Goal: Contribute content: Add original content to the website for others to see

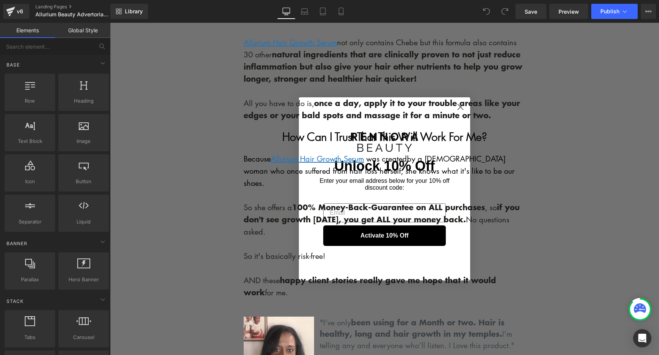
scroll to position [2140, 0]
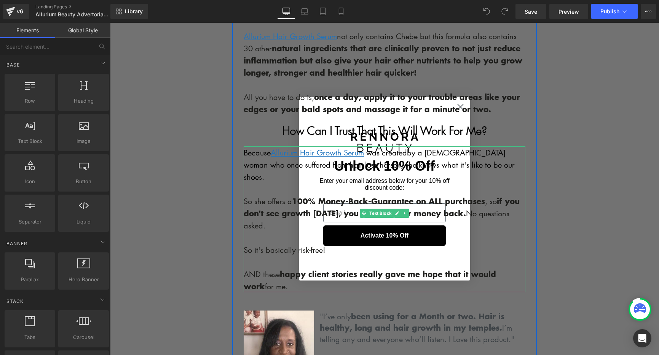
click at [460, 147] on font "by a [DEMOGRAPHIC_DATA] woman who once suffered from hair loss herself, she kno…" at bounding box center [378, 164] width 271 height 35
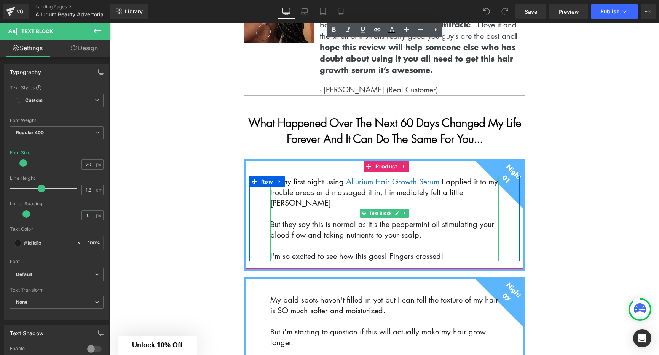
scroll to position [2777, 0]
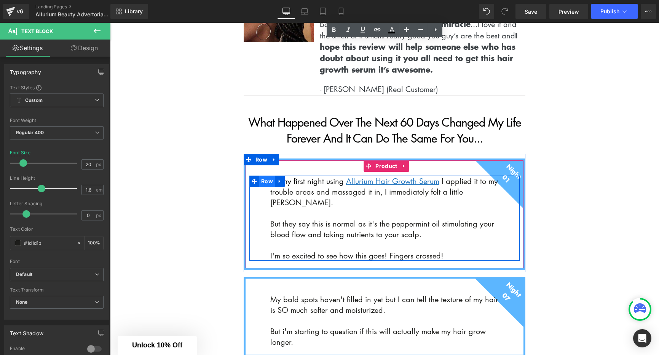
click at [261, 176] on span "Row" at bounding box center [267, 181] width 16 height 11
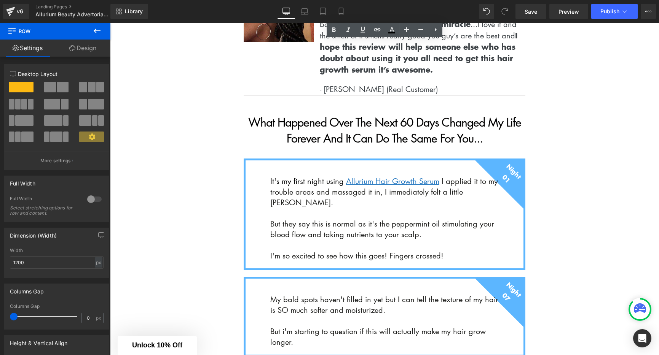
drag, startPoint x: 575, startPoint y: 123, endPoint x: 485, endPoint y: 107, distance: 91.1
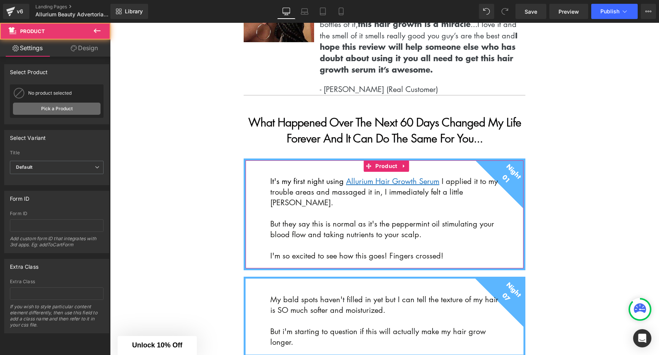
click at [62, 107] on link "Pick a Product" at bounding box center [57, 109] width 88 height 12
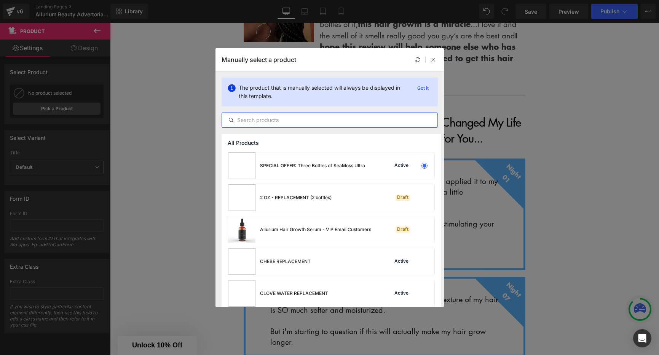
click at [281, 118] on input "text" at bounding box center [329, 120] width 215 height 9
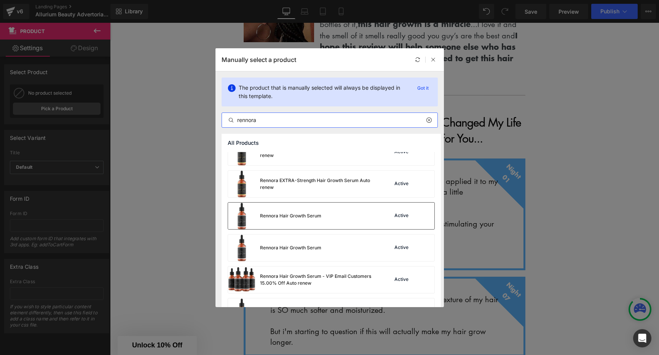
scroll to position [302, 0]
type input "rennora"
click at [316, 219] on div "Rennora Hair Growth Serum" at bounding box center [274, 215] width 93 height 27
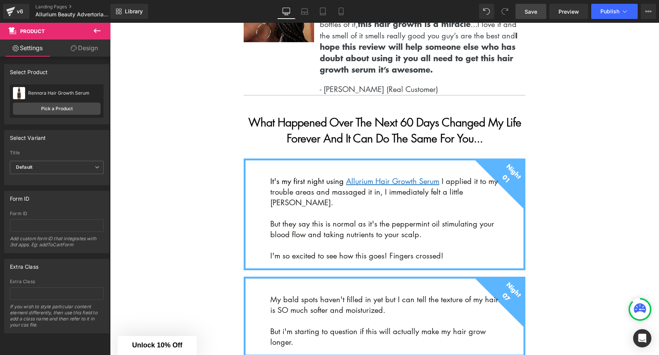
click at [530, 16] on link "Save" at bounding box center [530, 11] width 31 height 15
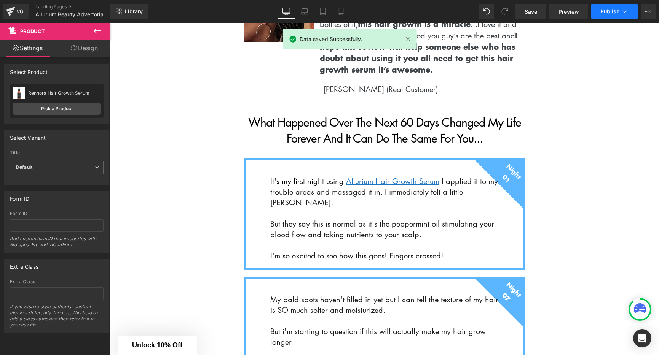
click at [617, 9] on span "Publish" at bounding box center [609, 11] width 19 height 6
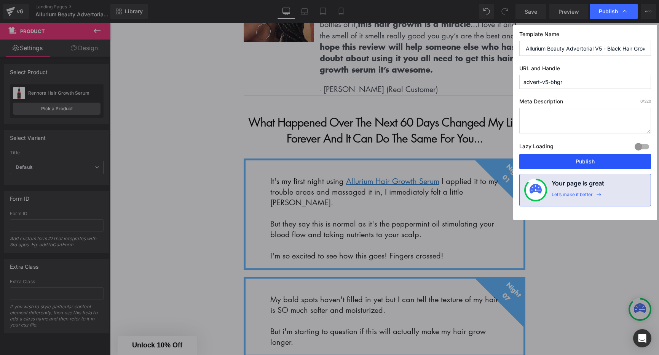
click at [584, 157] on button "Publish" at bounding box center [585, 161] width 132 height 15
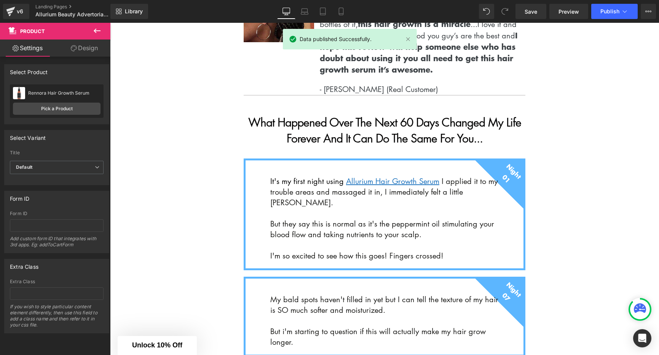
scroll to position [2891, 0]
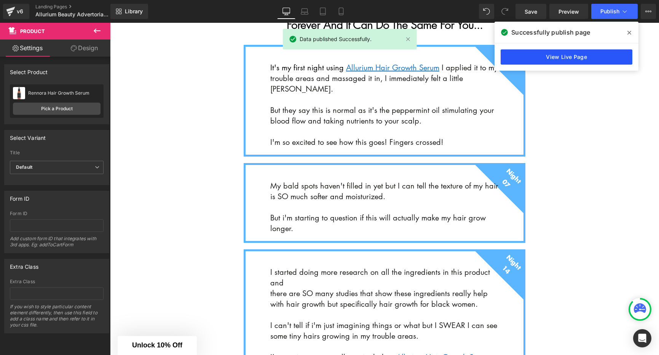
click at [574, 60] on link "View Live Page" at bounding box center [566, 56] width 132 height 15
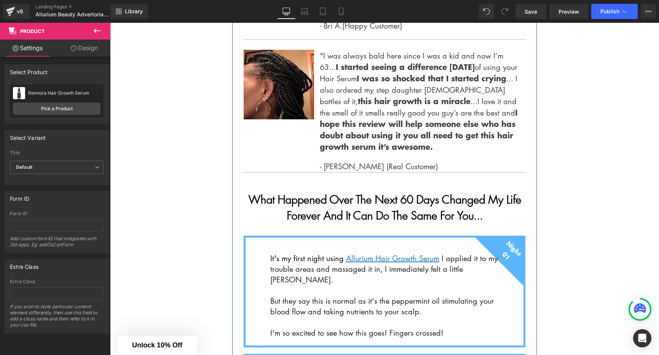
scroll to position [2810, 0]
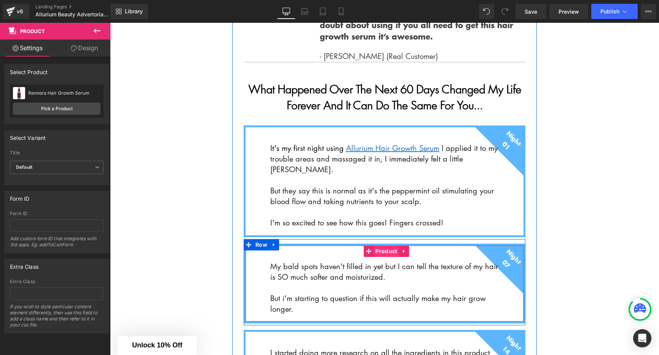
click at [384, 246] on span "Product" at bounding box center [385, 251] width 25 height 11
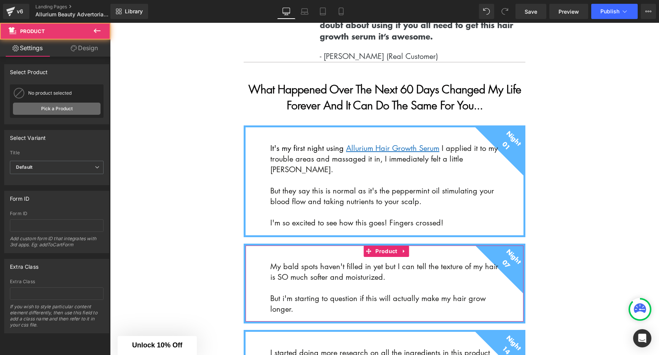
click at [92, 110] on link "Pick a Product" at bounding box center [57, 109] width 88 height 12
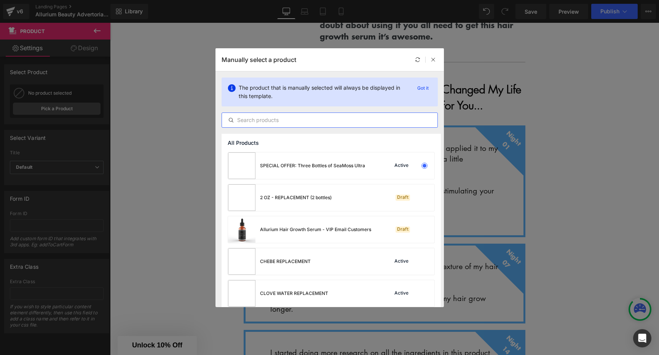
click at [287, 119] on input "text" at bounding box center [329, 120] width 215 height 9
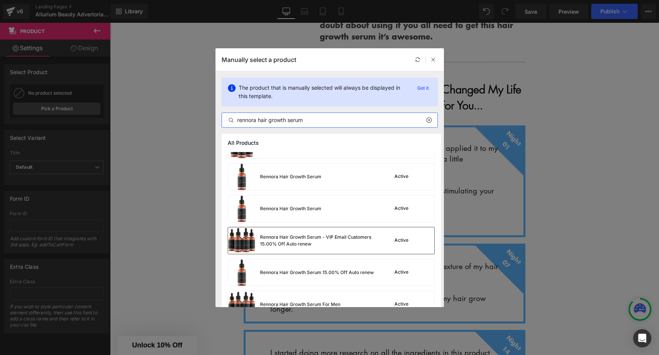
scroll to position [199, 0]
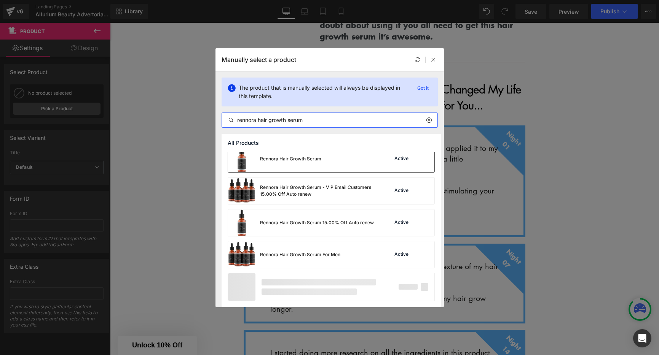
type input "rennora hair growth serum"
click at [310, 161] on div "Rennora Hair Growth Serum" at bounding box center [290, 159] width 61 height 7
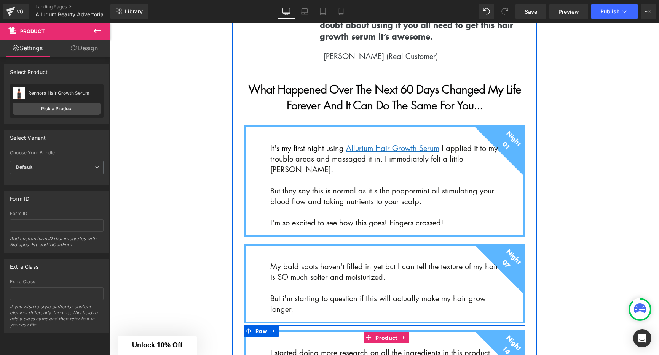
scroll to position [2911, 0]
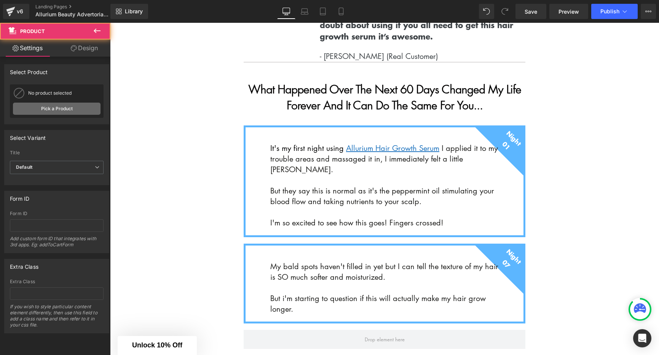
click at [49, 111] on link "Pick a Product" at bounding box center [57, 109] width 88 height 12
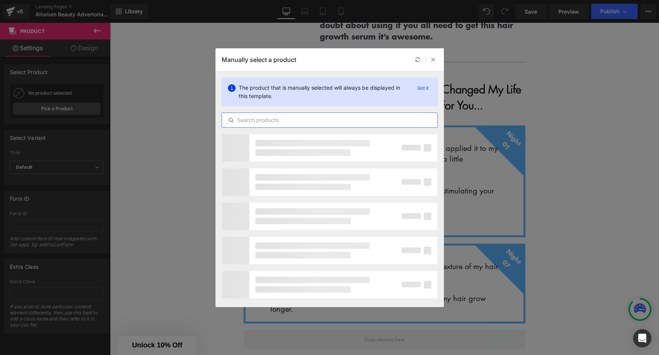
click at [291, 120] on input "text" at bounding box center [329, 120] width 215 height 9
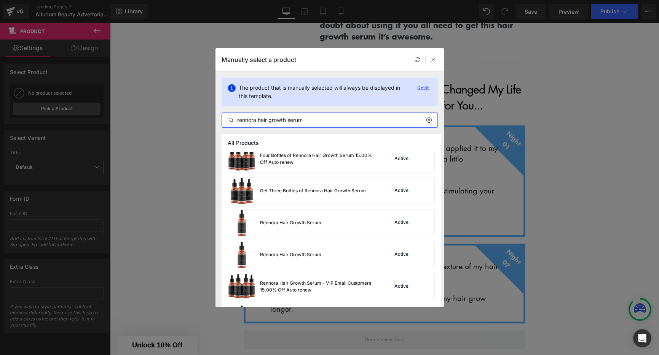
scroll to position [101, 0]
type input "rennora hair growth serum"
click at [332, 232] on div "Rennora Hair Growth Serum Active" at bounding box center [331, 224] width 206 height 27
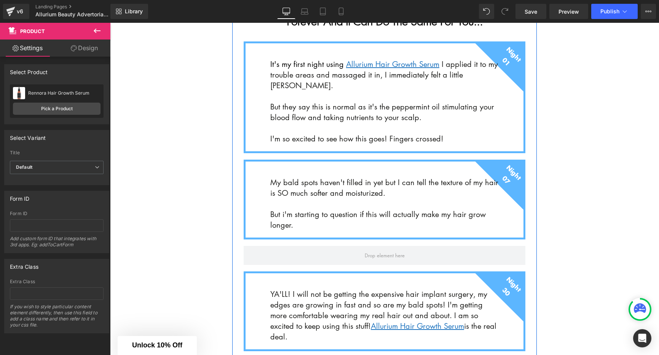
scroll to position [3033, 0]
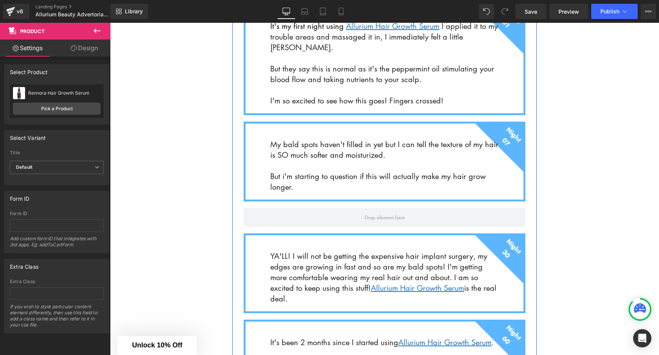
click at [387, 234] on div "Night 30 Text Block YA'LL! I will not be getting the expensive hair implant sur…" at bounding box center [384, 274] width 282 height 80
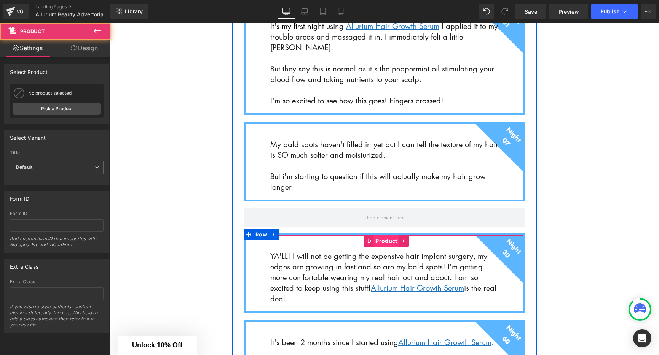
click at [384, 235] on span "Product" at bounding box center [385, 240] width 25 height 11
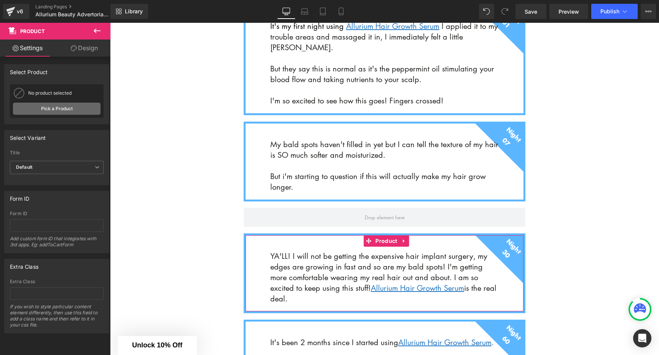
click at [57, 108] on link "Pick a Product" at bounding box center [57, 109] width 88 height 12
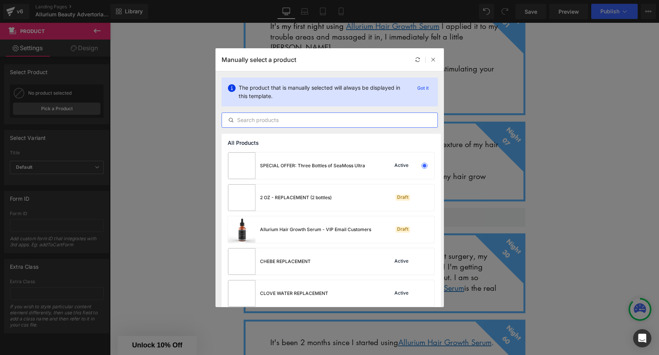
click at [286, 118] on input "text" at bounding box center [329, 120] width 215 height 9
paste input "rennora hair growth serum"
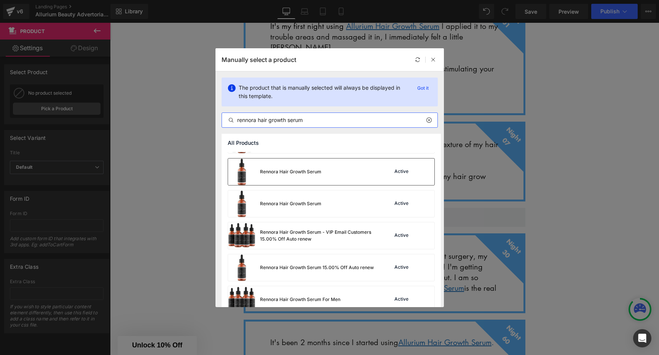
scroll to position [153, 0]
type input "rennora hair growth serum"
click at [309, 176] on div "Rennora Hair Growth Serum" at bounding box center [274, 172] width 93 height 27
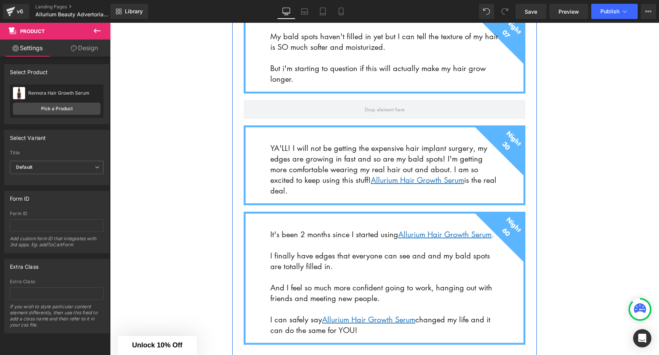
scroll to position [3184, 0]
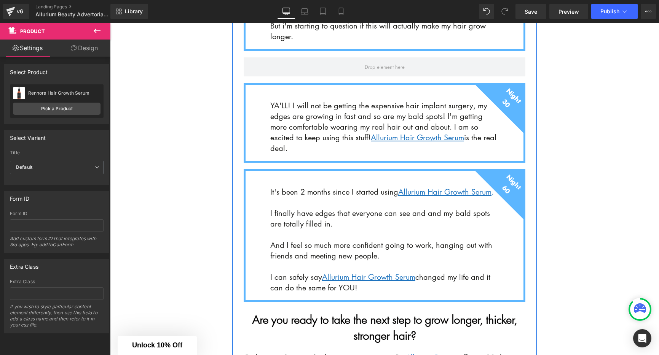
click at [367, 186] on p "It's been 2 months since I started using Allurium Hair Growth Serum ." at bounding box center [384, 191] width 228 height 11
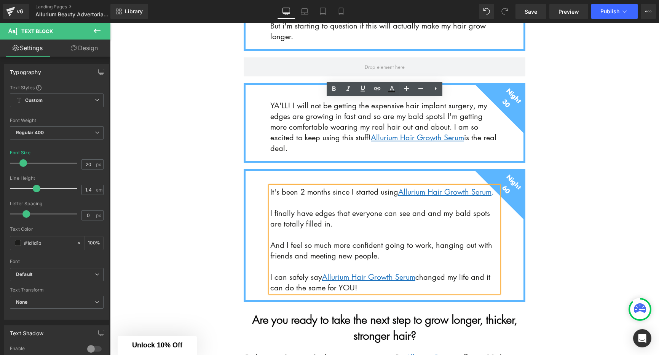
click at [264, 186] on div "It's been 2 months since I started using Allurium Hair Growth Serum . I finally…" at bounding box center [384, 239] width 270 height 107
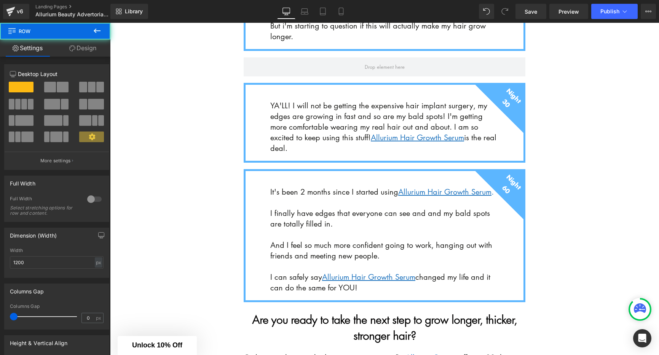
click at [258, 186] on div "It's been 2 months since I started using Allurium Hair Growth Serum . I finally…" at bounding box center [384, 239] width 270 height 107
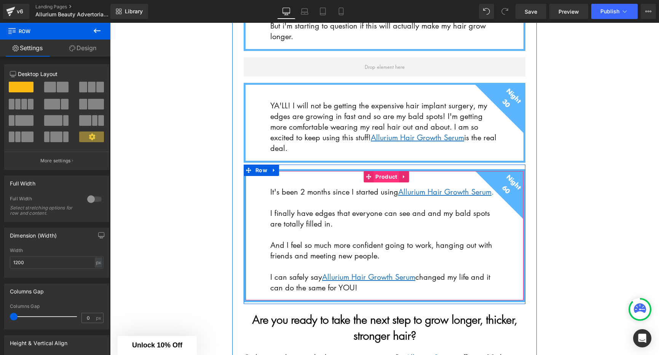
click at [391, 171] on span "Product" at bounding box center [385, 176] width 25 height 11
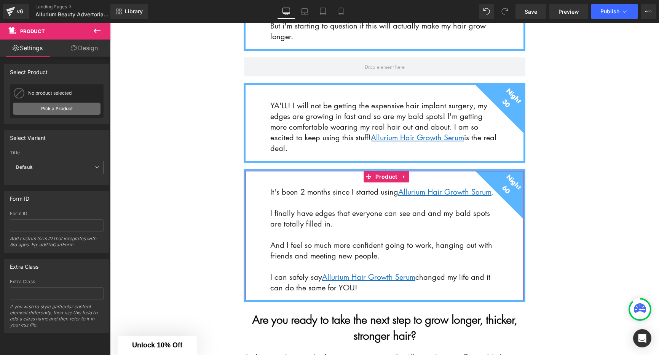
click at [58, 110] on link "Pick a Product" at bounding box center [57, 109] width 88 height 12
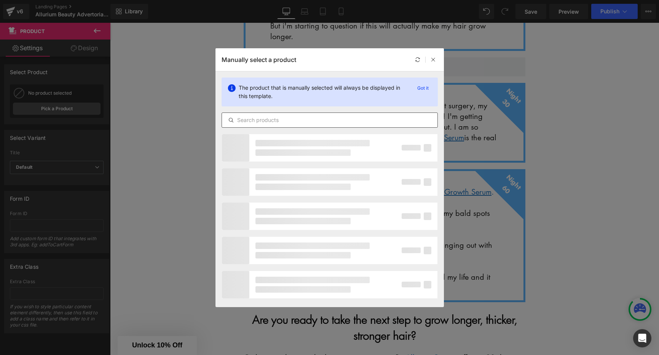
drag, startPoint x: 294, startPoint y: 126, endPoint x: 298, endPoint y: 118, distance: 9.2
click at [294, 126] on div at bounding box center [329, 120] width 216 height 15
click at [298, 118] on input "text" at bounding box center [329, 120] width 215 height 9
paste input "rennora hair growth serum"
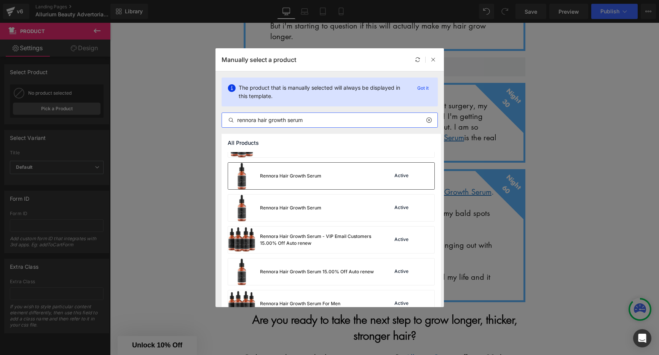
scroll to position [135, 0]
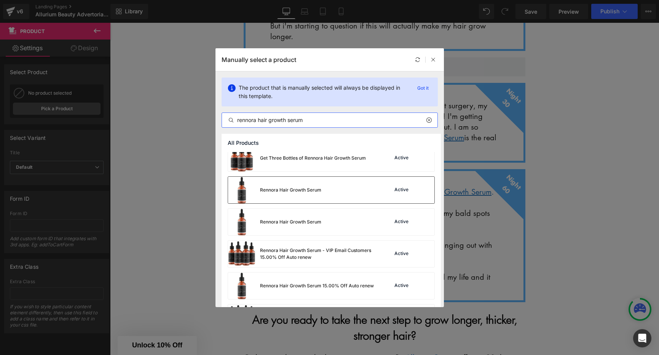
type input "rennora hair growth serum"
click at [301, 193] on div "Rennora Hair Growth Serum" at bounding box center [290, 190] width 61 height 7
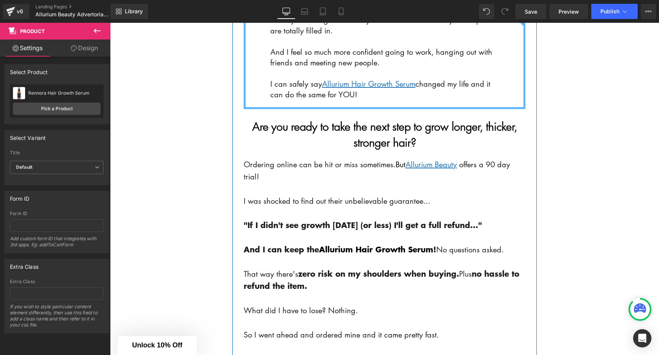
scroll to position [3422, 0]
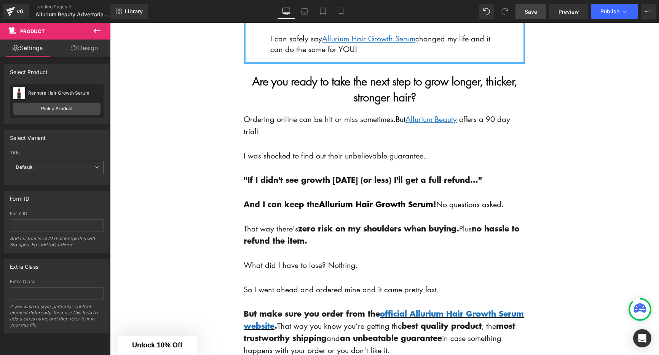
click at [525, 12] on span "Save" at bounding box center [530, 12] width 13 height 8
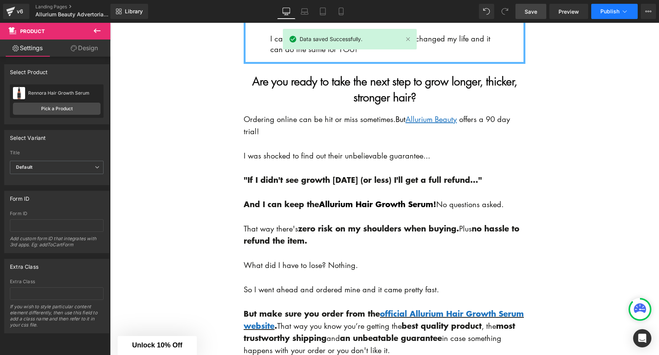
click at [608, 12] on span "Publish" at bounding box center [609, 11] width 19 height 6
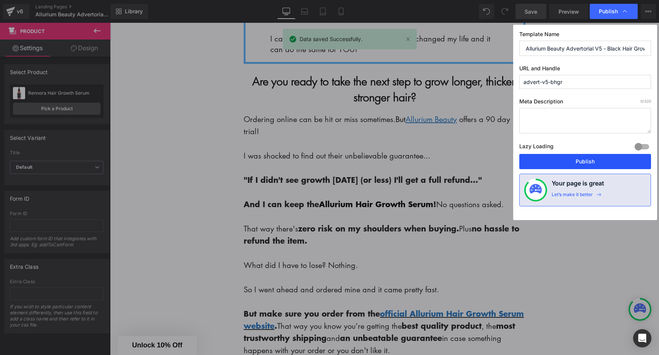
drag, startPoint x: 466, startPoint y: 134, endPoint x: 578, endPoint y: 156, distance: 114.2
click at [578, 156] on button "Publish" at bounding box center [585, 161] width 132 height 15
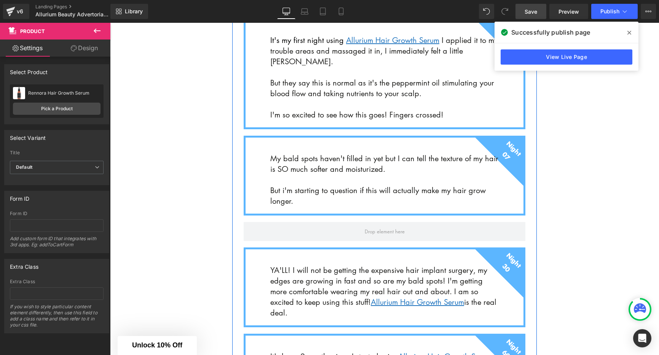
scroll to position [3040, 0]
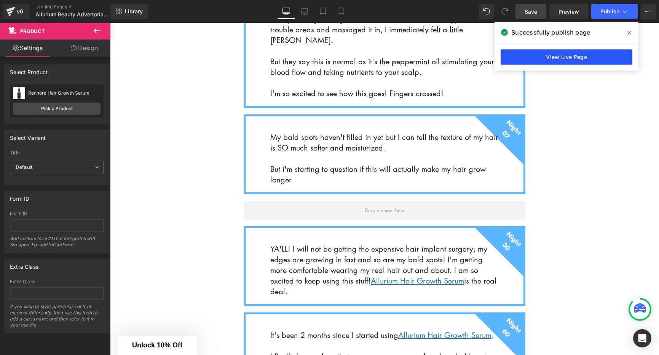
click at [563, 57] on link "View Live Page" at bounding box center [566, 56] width 132 height 15
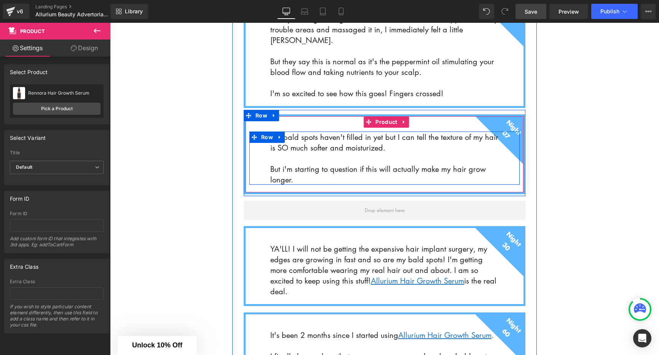
scroll to position [3060, 0]
